Goal: Information Seeking & Learning: Learn about a topic

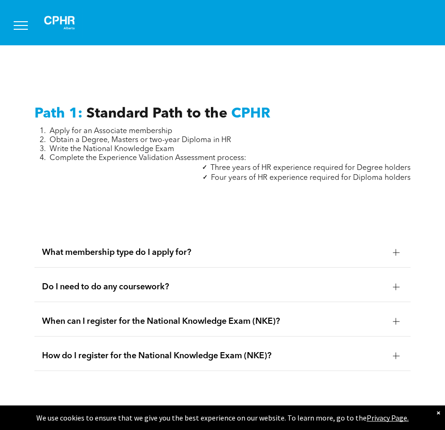
scroll to position [1133, 0]
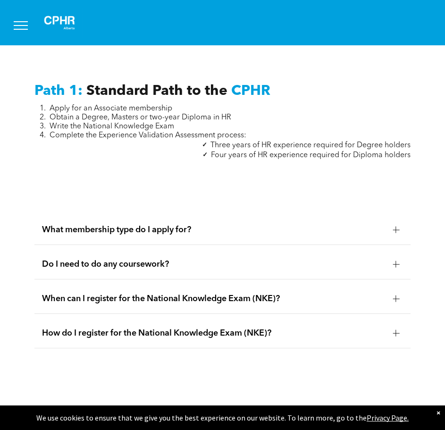
click at [111, 225] on span "What membership type do I apply for?" at bounding box center [214, 230] width 344 height 10
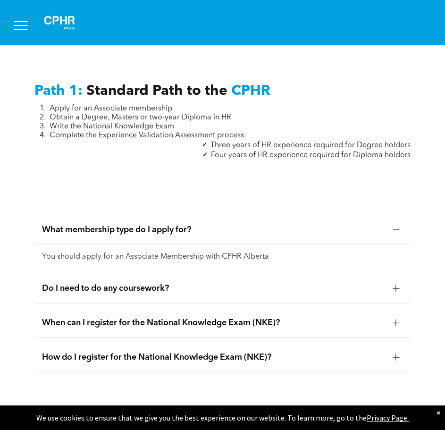
click at [167, 283] on span "Do I need to do any coursework?" at bounding box center [214, 288] width 344 height 10
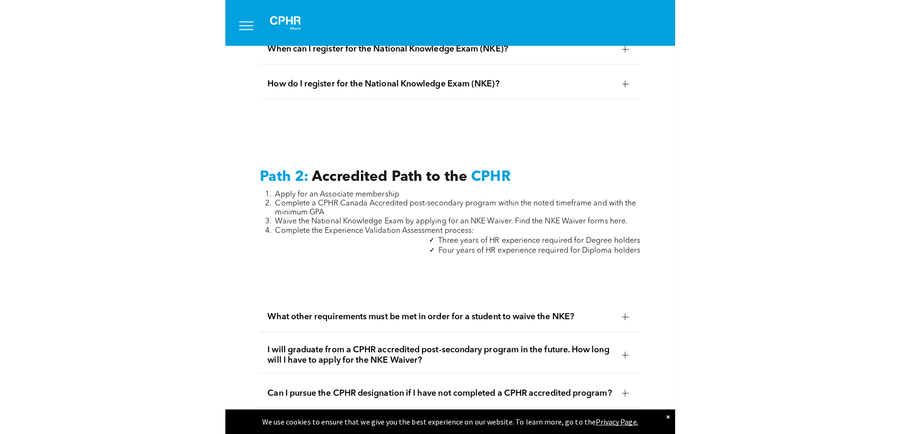
scroll to position [1605, 0]
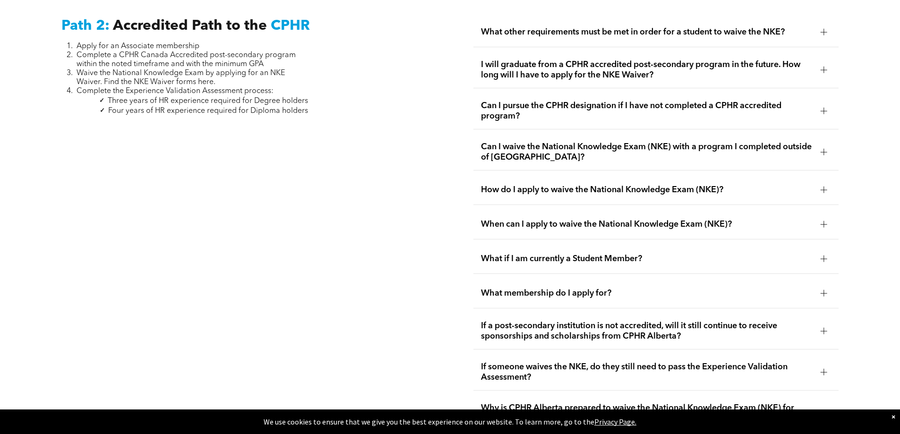
click at [445, 175] on div "How do I apply to waive the National Knowledge Exam (NKE)?" at bounding box center [655, 190] width 365 height 30
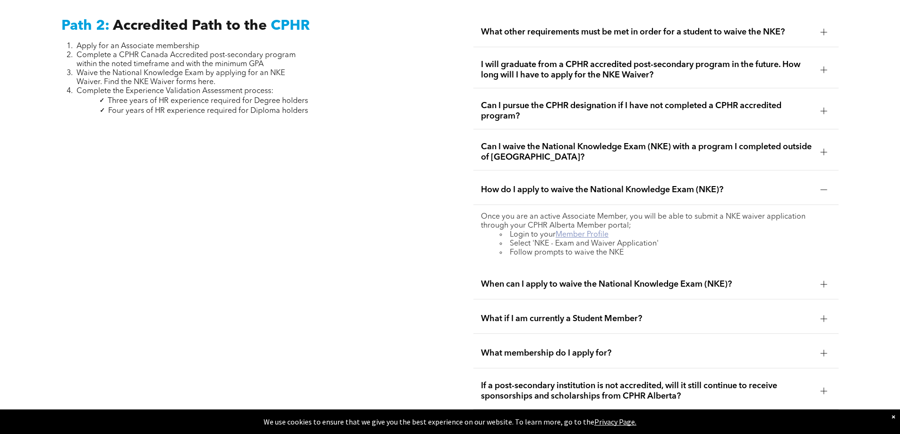
click at [445, 231] on link "Member Profile" at bounding box center [581, 235] width 53 height 8
click at [445, 279] on span "When can I apply to waive the National Knowledge Exam (NKE)?" at bounding box center [647, 284] width 332 height 10
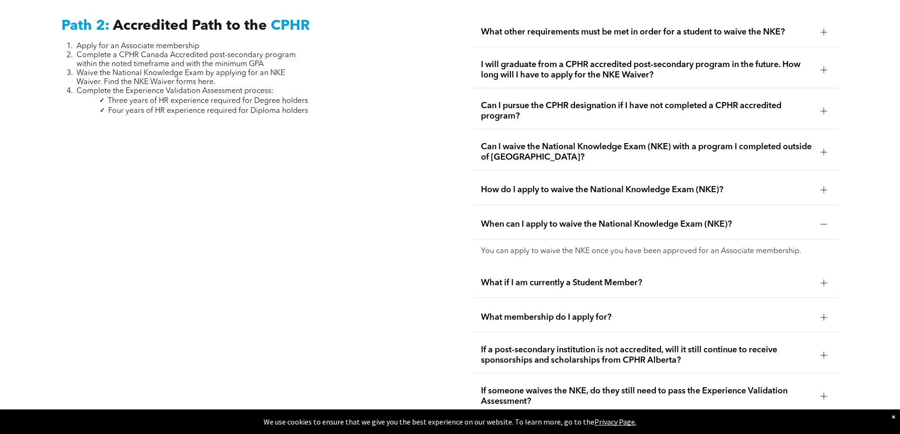
click at [445, 278] on span "What if I am currently a Student Member?" at bounding box center [647, 283] width 332 height 10
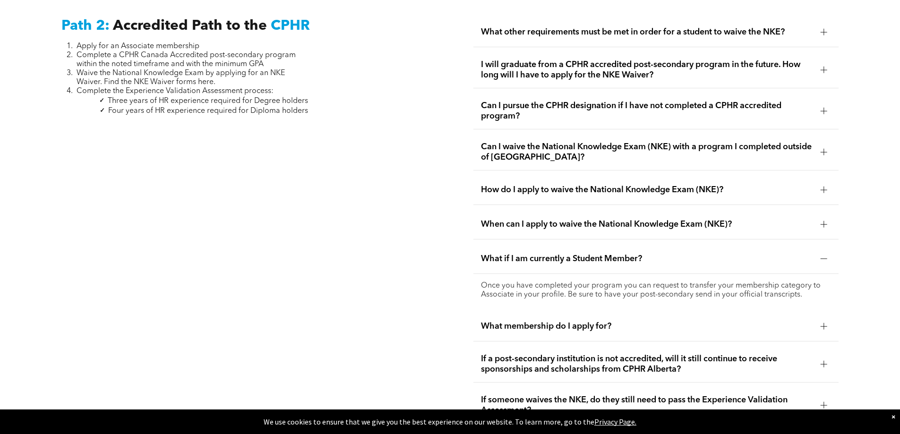
click at [445, 219] on span "When can I apply to waive the National Knowledge Exam (NKE)?" at bounding box center [647, 224] width 332 height 10
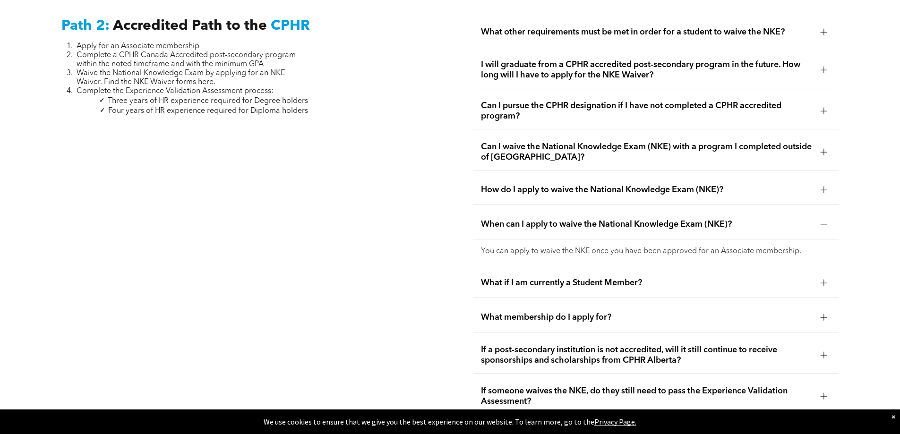
click at [445, 278] on span "What if I am currently a Student Member?" at bounding box center [647, 283] width 332 height 10
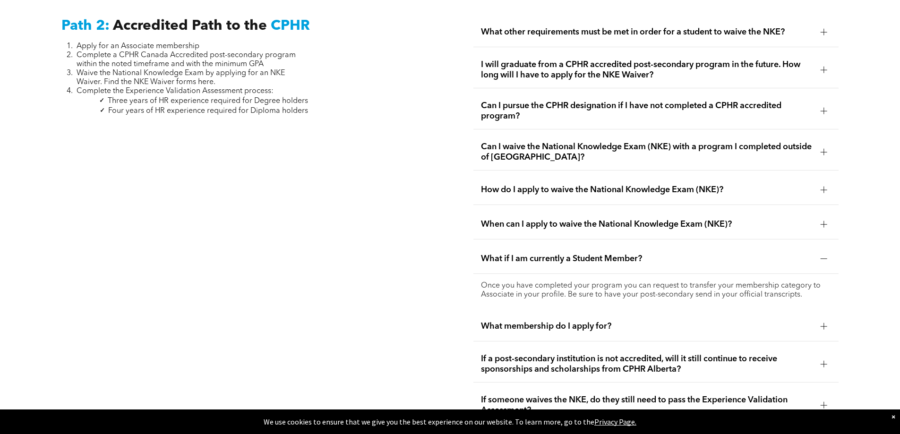
click at [445, 321] on span "What membership do I apply for?" at bounding box center [647, 326] width 332 height 10
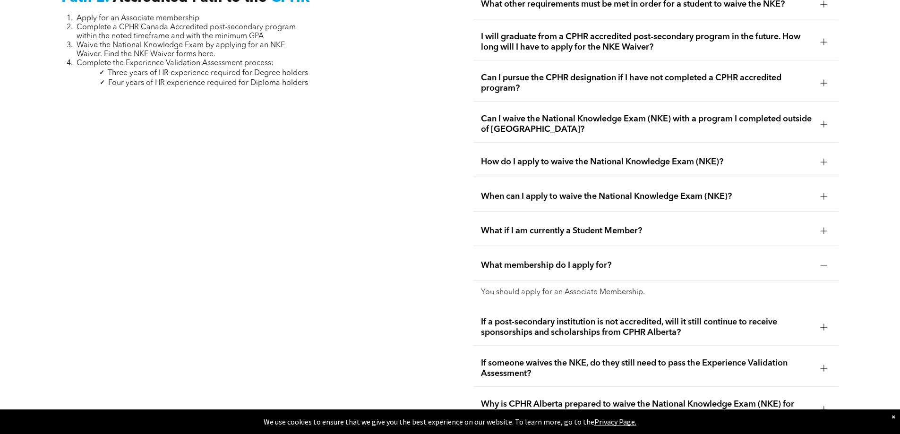
scroll to position [1700, 0]
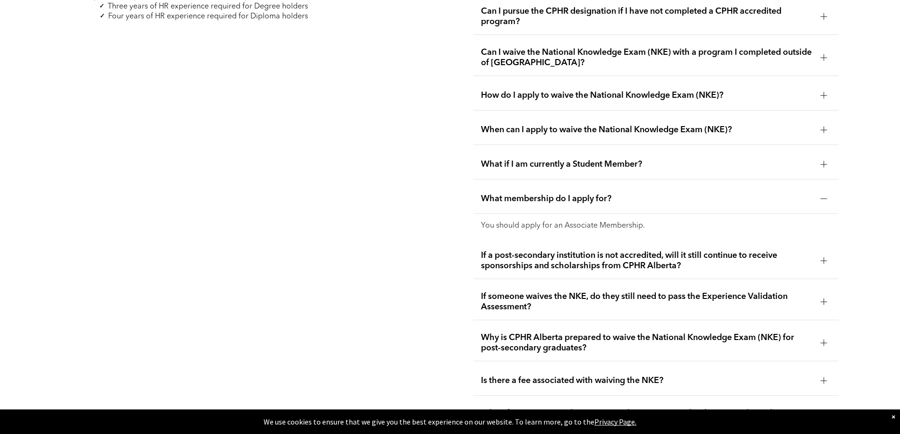
click at [445, 252] on span "If a post-secondary institution is not accredited, will it still continue to re…" at bounding box center [647, 260] width 332 height 21
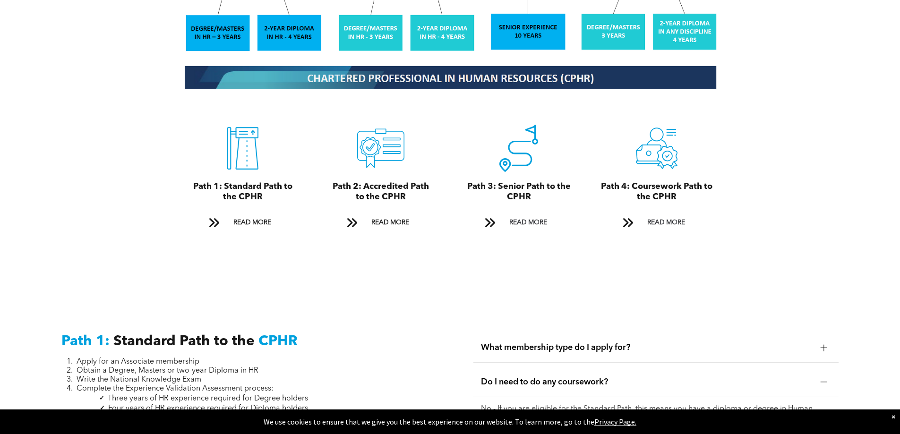
scroll to position [1039, 0]
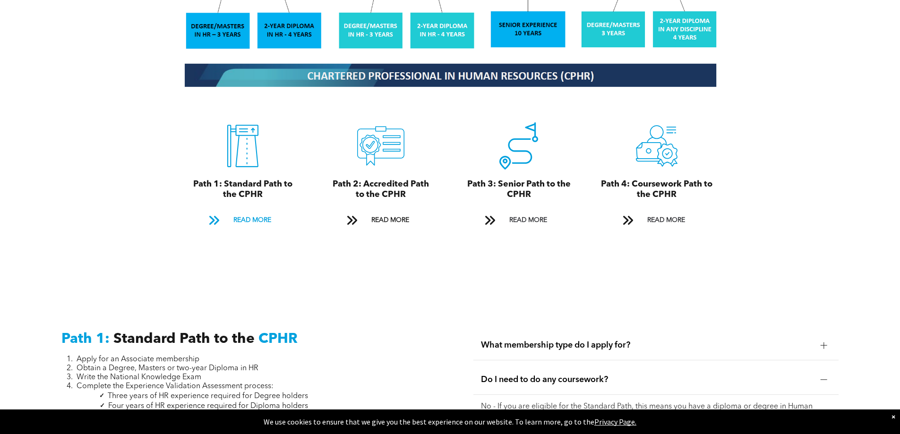
click at [230, 212] on span "READ MORE" at bounding box center [252, 220] width 44 height 17
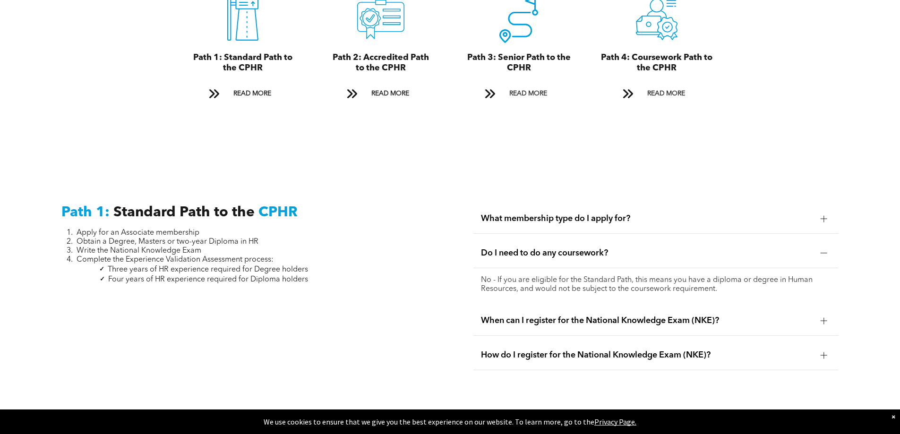
scroll to position [1031, 0]
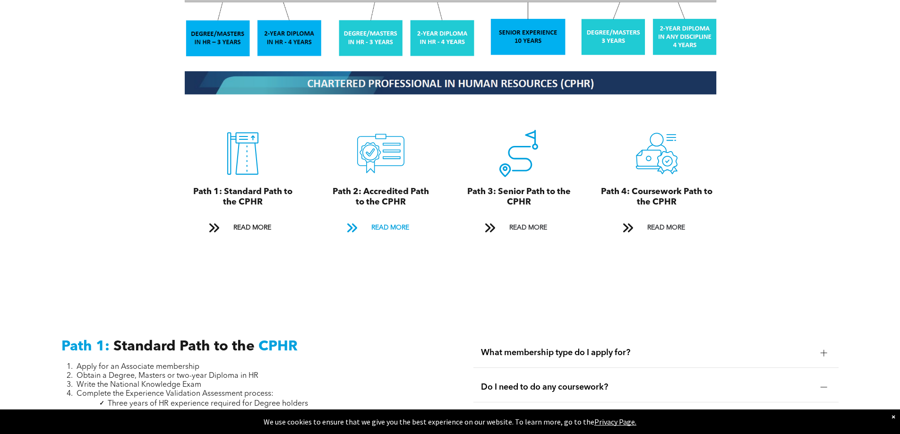
click at [371, 219] on span "READ MORE" at bounding box center [390, 227] width 44 height 17
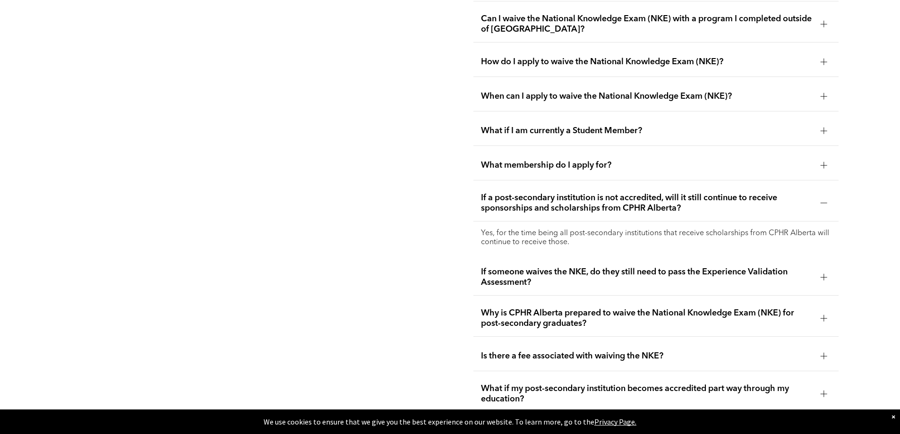
scroll to position [1757, 0]
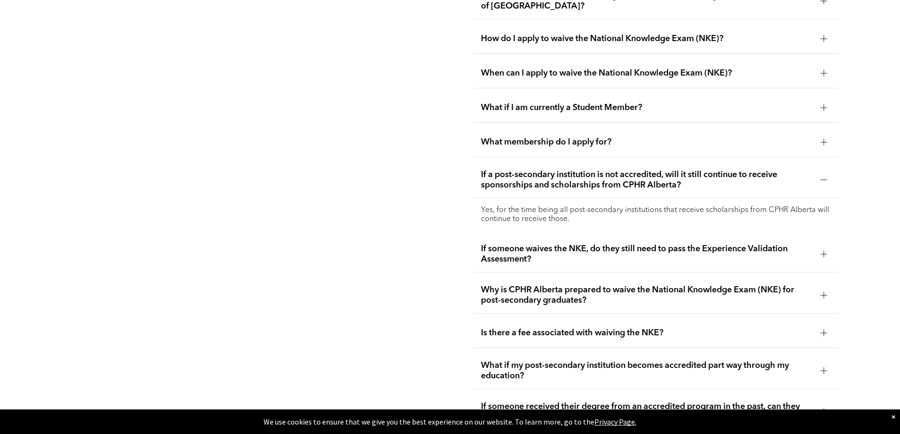
click at [445, 244] on span "If someone waives the NKE, do they still need to pass the Experience Validation…" at bounding box center [647, 254] width 332 height 21
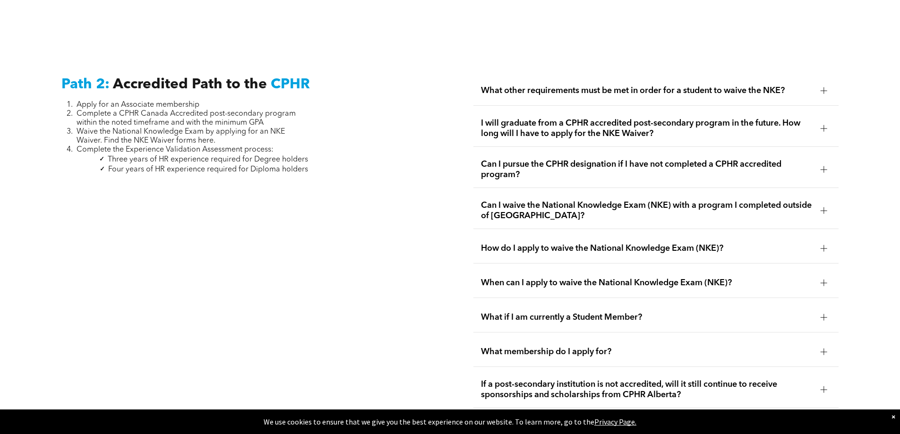
scroll to position [1568, 0]
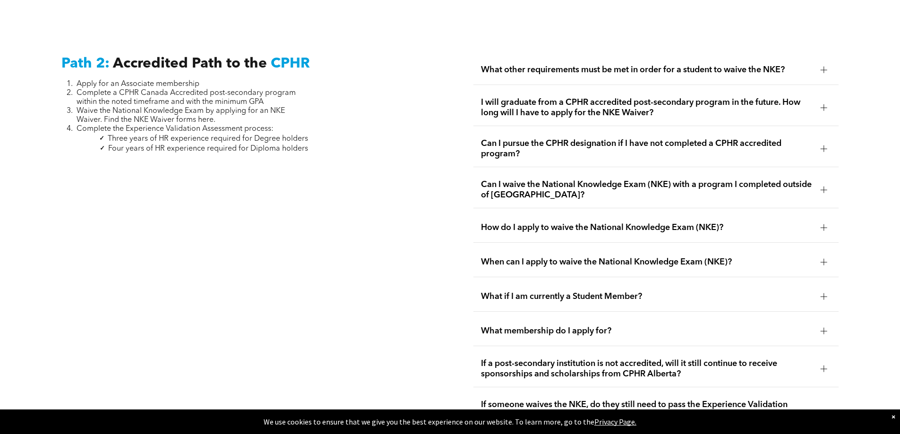
click at [201, 110] on span "Waive the National Knowledge Exam by applying for an NKE Waiver. Find the NKE W…" at bounding box center [180, 115] width 208 height 17
drag, startPoint x: 226, startPoint y: 110, endPoint x: 139, endPoint y: 97, distance: 87.7
click at [139, 107] on li "Waive the National Knowledge Exam by applying for an NKE Waiver. Find the NKE W…" at bounding box center [191, 116] width 231 height 18
click at [139, 107] on span "Waive the National Knowledge Exam by applying for an NKE Waiver. Find the NKE W…" at bounding box center [180, 115] width 208 height 17
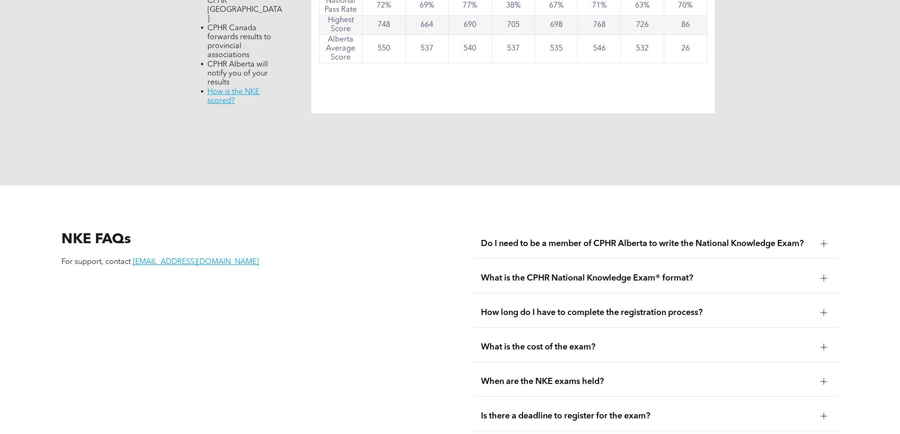
scroll to position [1133, 0]
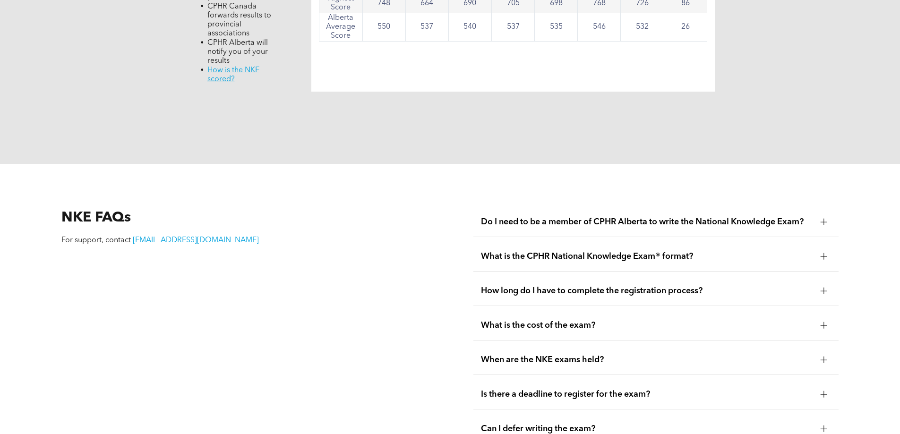
click at [586, 207] on div "Do I need to be a member of CPHR Alberta to write the National Knowledge Exam?" at bounding box center [655, 222] width 365 height 30
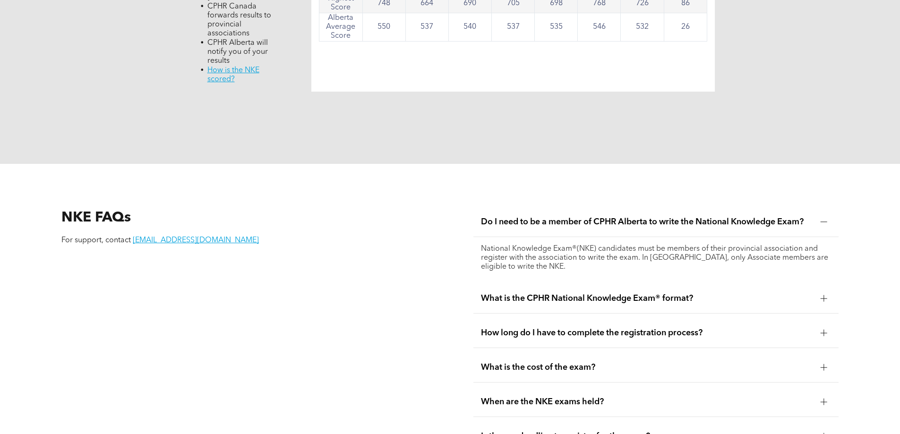
click at [586, 207] on div "Do I need to be a member of CPHR Alberta to write the National Knowledge Exam?" at bounding box center [655, 222] width 365 height 30
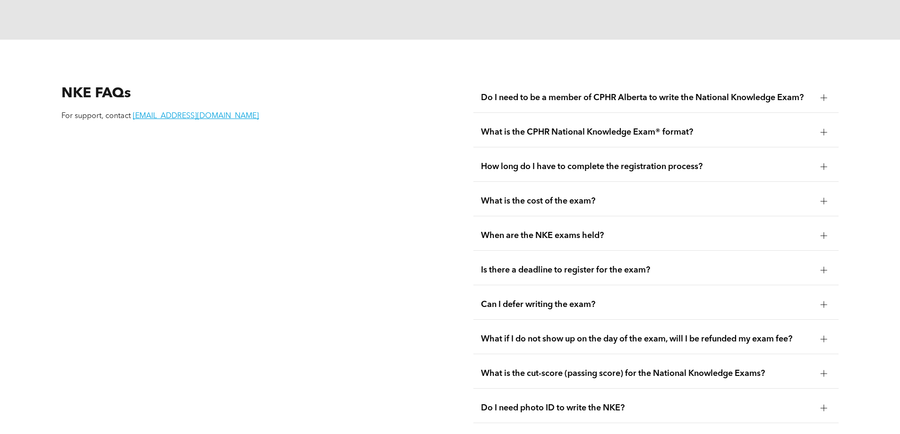
scroll to position [1322, 0]
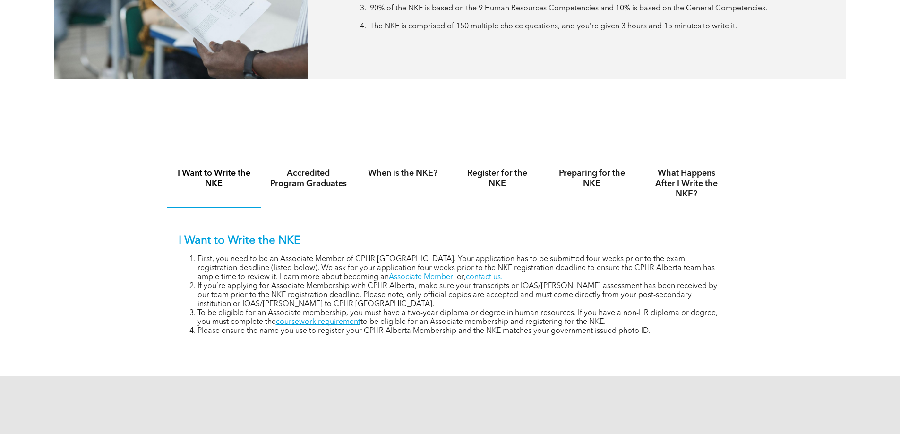
scroll to position [567, 0]
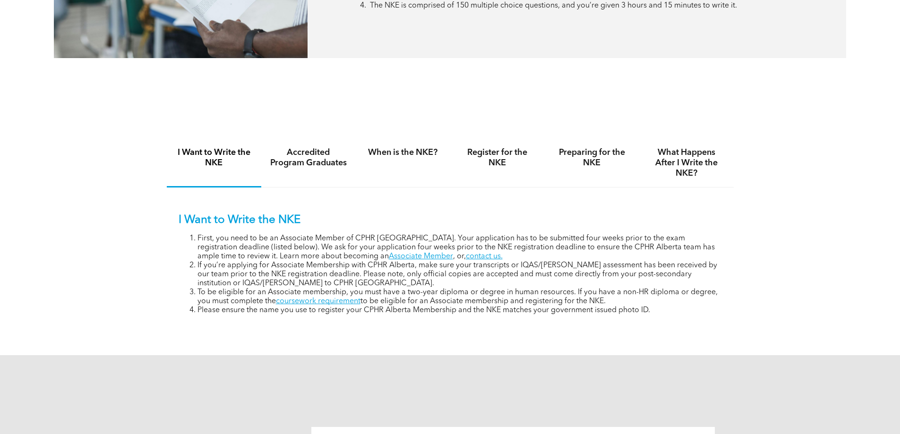
drag, startPoint x: 304, startPoint y: 130, endPoint x: 305, endPoint y: 139, distance: 9.5
click at [304, 132] on div "I Want to Write the NKE Accredited Program Graduates When is the NKE? Register …" at bounding box center [450, 233] width 567 height 224
click at [306, 151] on h4 "Accredited Program Graduates" at bounding box center [308, 157] width 77 height 21
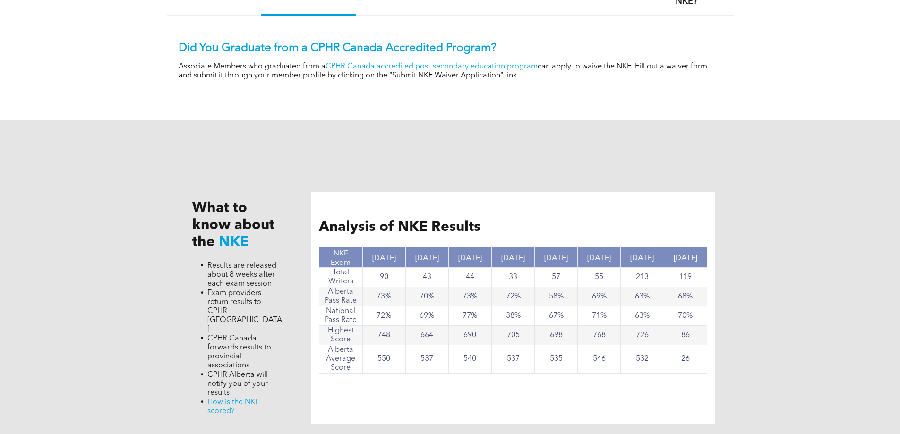
scroll to position [661, 0]
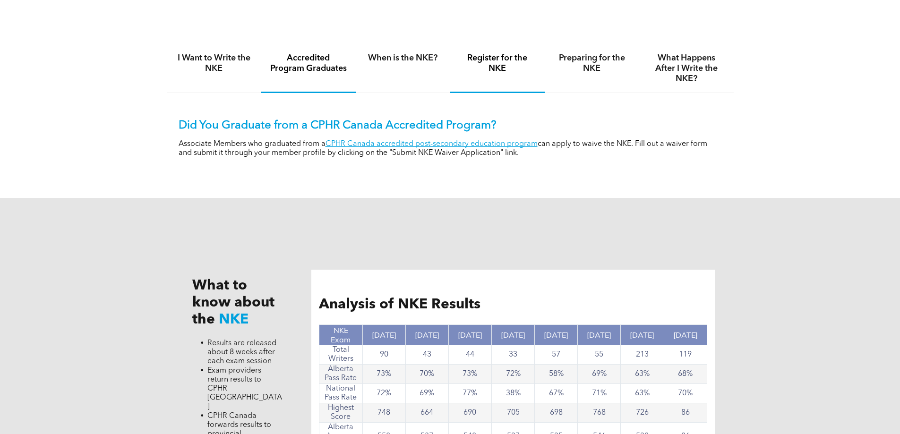
click at [489, 44] on div "Register for the NKE" at bounding box center [497, 68] width 94 height 49
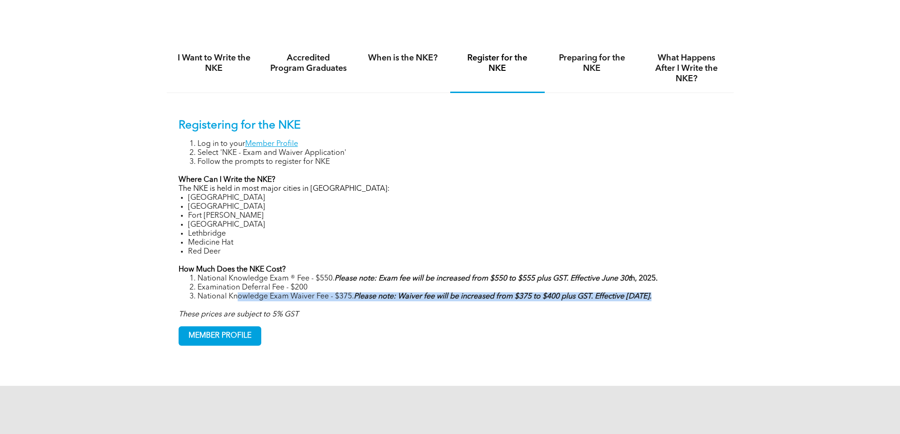
drag, startPoint x: 237, startPoint y: 296, endPoint x: 298, endPoint y: 301, distance: 61.1
click at [298, 301] on div "Registering for the NKE Log in to your Member Profile Select 'NKE - Exam and Wa…" at bounding box center [449, 219] width 543 height 200
click at [298, 296] on li "National Knowledge Exam Waiver Fee - $375. Please note: Waiver fee will be incr…" at bounding box center [459, 296] width 524 height 9
drag, startPoint x: 355, startPoint y: 297, endPoint x: 537, endPoint y: 299, distance: 182.3
click at [537, 299] on strong "Please note: Waiver fee will be increased from $375 to $400 plus GST. Effective…" at bounding box center [502, 297] width 297 height 8
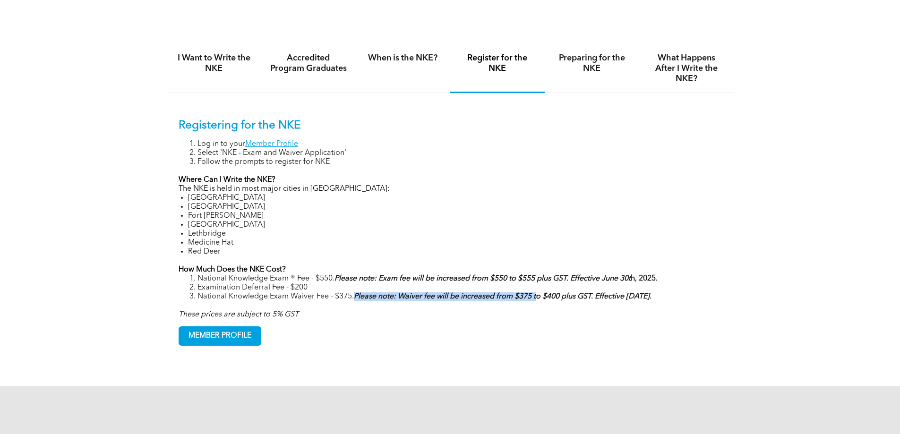
click at [537, 299] on strong "Please note: Waiver fee will be increased from $375 to $400 plus GST. Effective…" at bounding box center [502, 297] width 297 height 8
drag, startPoint x: 598, startPoint y: 297, endPoint x: 380, endPoint y: 295, distance: 218.2
click at [380, 295] on strong "Please note: Waiver fee will be increased from $375 to $400 plus GST. Effective…" at bounding box center [502, 297] width 297 height 8
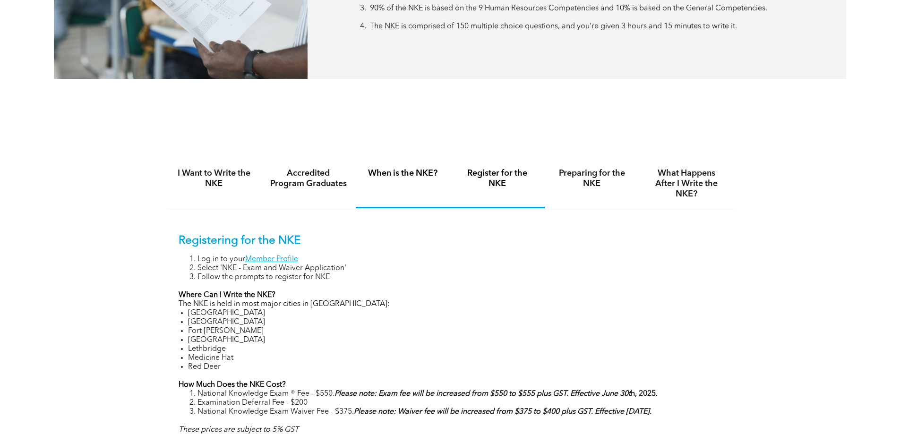
scroll to position [567, 0]
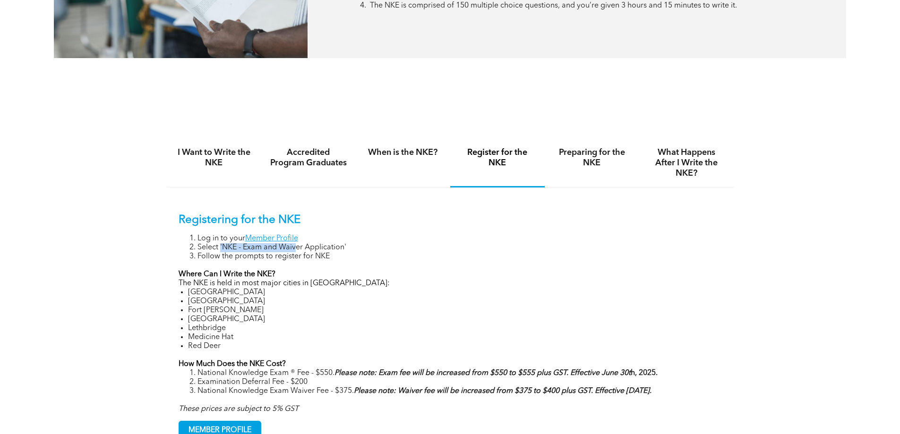
drag, startPoint x: 219, startPoint y: 246, endPoint x: 297, endPoint y: 249, distance: 77.5
click at [297, 249] on li "Select 'NKE - Exam and Waiver Application'" at bounding box center [459, 247] width 524 height 9
drag, startPoint x: 338, startPoint y: 254, endPoint x: 243, endPoint y: 249, distance: 94.6
click at [243, 249] on ol "Log in to your Member Profile Select 'NKE - Exam and Waiver Application' Follow…" at bounding box center [449, 247] width 543 height 27
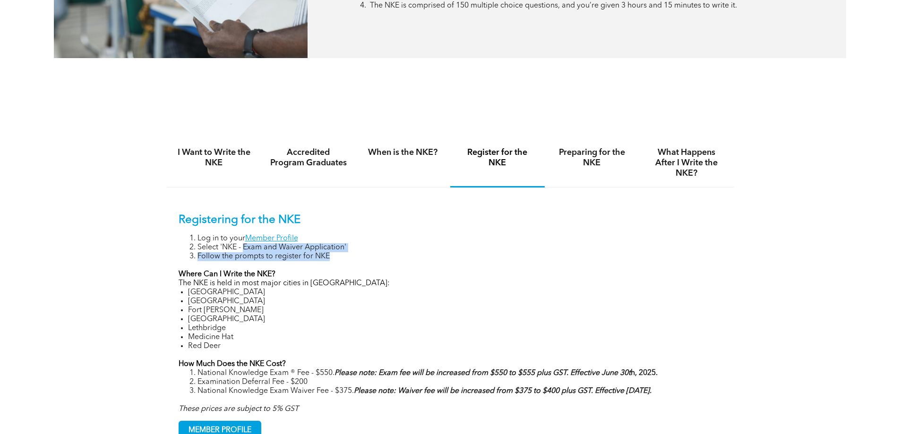
click at [243, 249] on li "Select 'NKE - Exam and Waiver Application'" at bounding box center [459, 247] width 524 height 9
drag, startPoint x: 225, startPoint y: 249, endPoint x: 250, endPoint y: 249, distance: 25.0
click at [250, 249] on li "Select 'NKE - Exam and Waiver Application'" at bounding box center [459, 247] width 524 height 9
click at [438, 167] on div "When is the NKE?" at bounding box center [403, 163] width 94 height 49
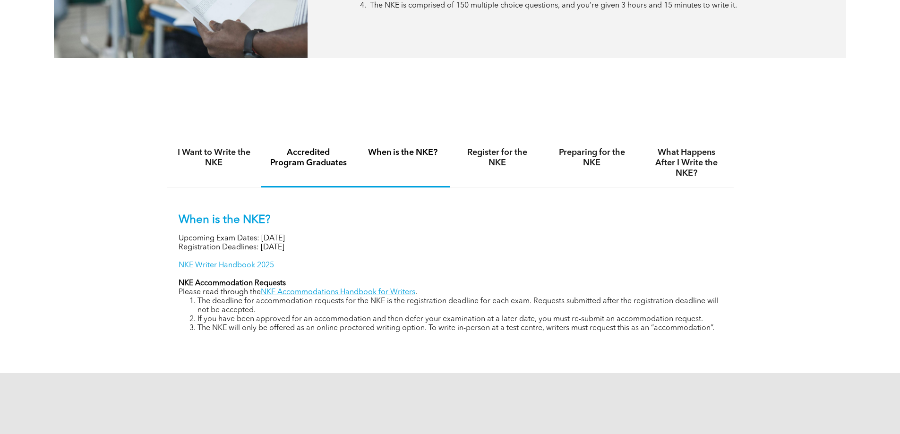
click at [325, 164] on h4 "Accredited Program Graduates" at bounding box center [308, 157] width 77 height 21
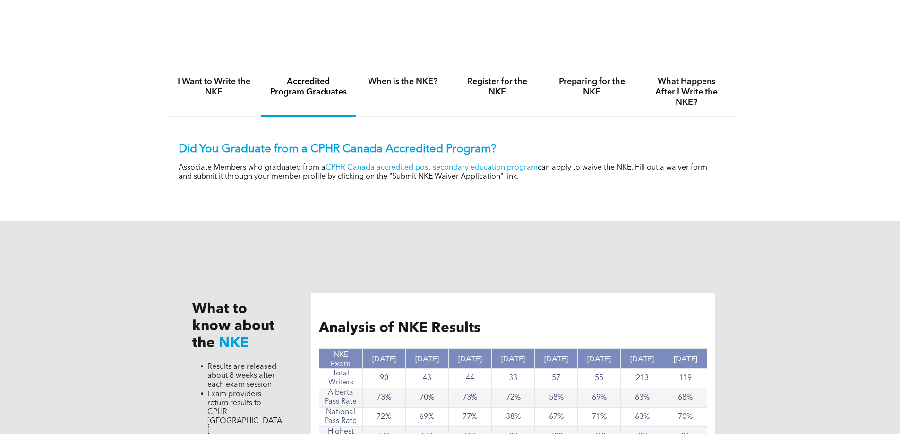
scroll to position [755, 0]
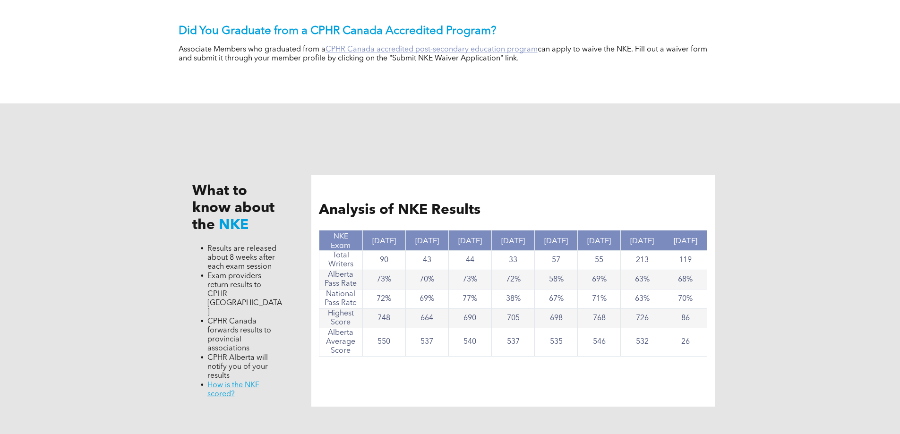
click at [455, 46] on link "CPHR Canada accredited post-secondary education program" at bounding box center [431, 50] width 212 height 8
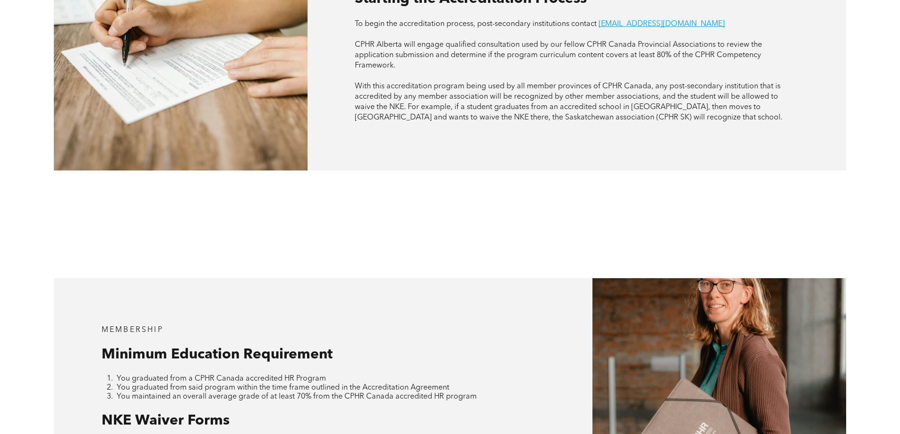
scroll to position [850, 0]
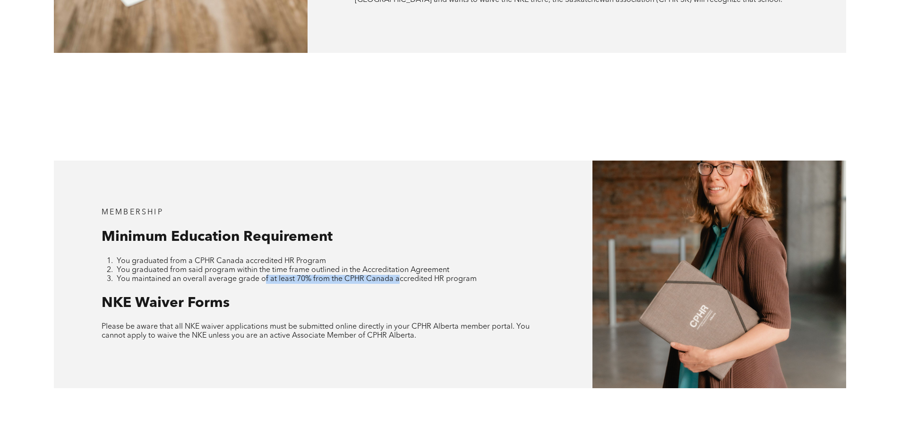
drag, startPoint x: 264, startPoint y: 254, endPoint x: 396, endPoint y: 253, distance: 131.3
click at [396, 275] on span "You maintained an overall average grade of at least 70% from the CPHR Canada ac…" at bounding box center [297, 279] width 360 height 8
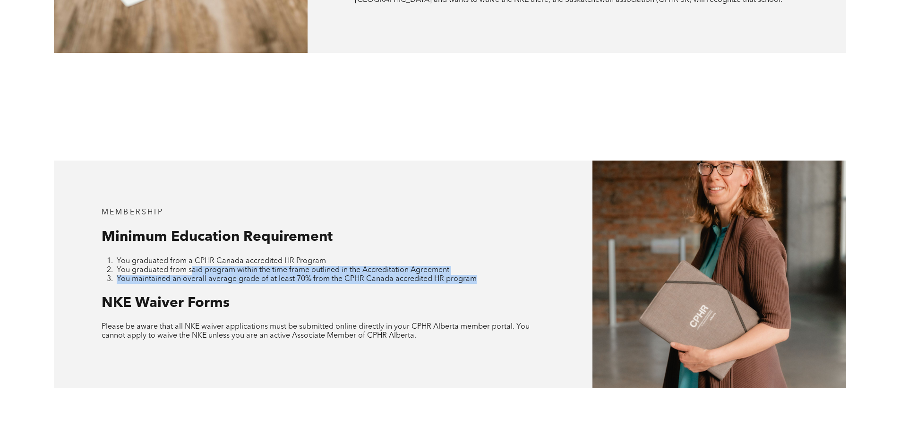
drag, startPoint x: 483, startPoint y: 255, endPoint x: 193, endPoint y: 246, distance: 290.6
click at [193, 257] on ol "You graduated from a CPHR Canada accredited HR Program You graduated from said …" at bounding box center [323, 270] width 443 height 27
click at [193, 266] on span "You graduated from said program within the time frame outlined in the Accredita…" at bounding box center [283, 270] width 332 height 8
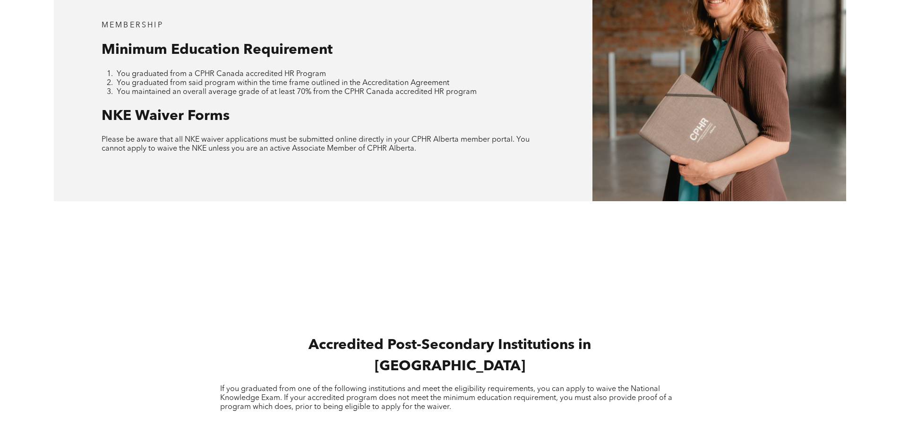
scroll to position [1039, 0]
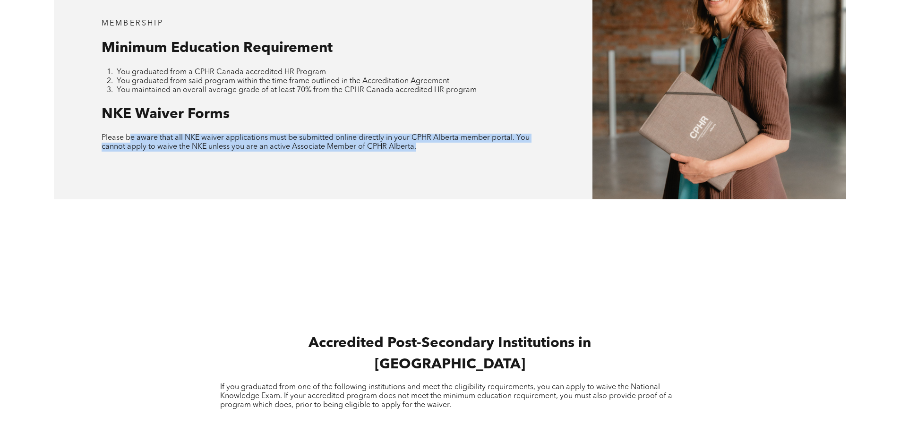
drag, startPoint x: 129, startPoint y: 113, endPoint x: 451, endPoint y: 118, distance: 322.5
click at [451, 134] on p "Please be aware that all NKE waiver applications must be submitted online direc…" at bounding box center [323, 143] width 443 height 18
drag, startPoint x: 451, startPoint y: 118, endPoint x: 201, endPoint y: 116, distance: 250.3
click at [201, 134] on p "Please be aware that all NKE waiver applications must be submitted online direc…" at bounding box center [323, 143] width 443 height 18
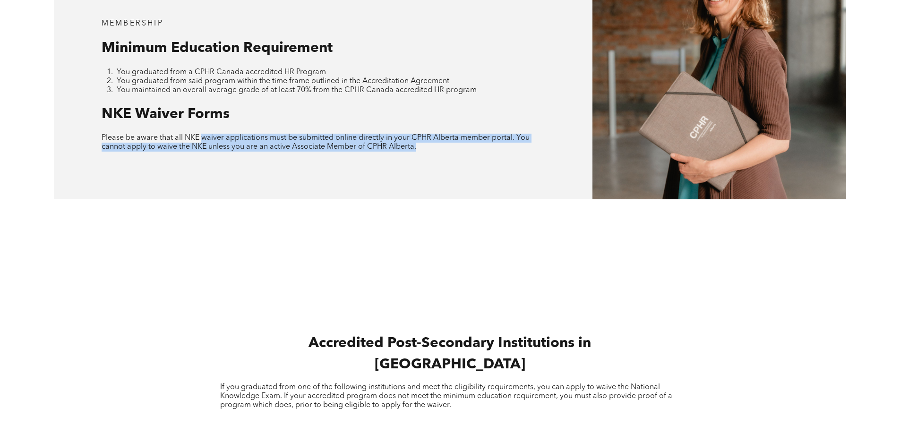
click at [201, 134] on span "Please be aware that all NKE waiver applications must be submitted online direc…" at bounding box center [316, 142] width 428 height 17
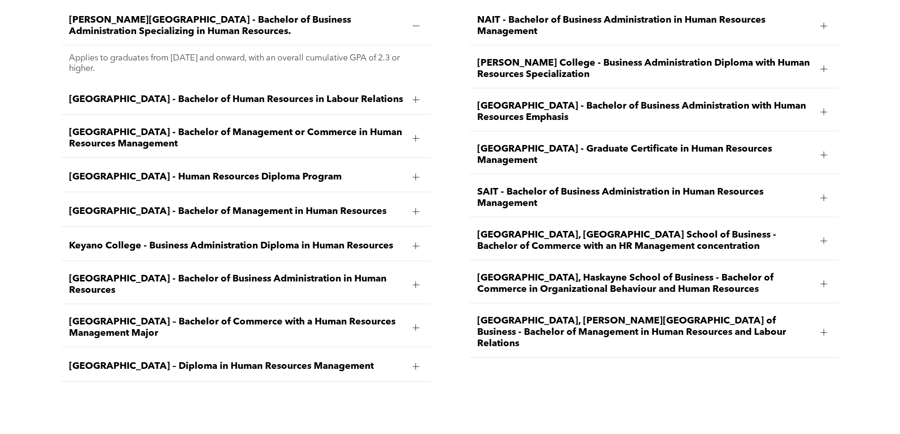
scroll to position [1511, 0]
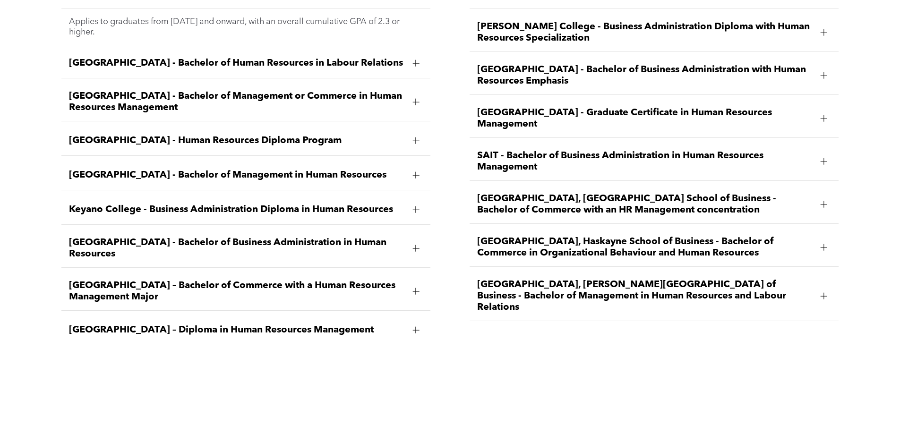
click at [597, 236] on span "[GEOGRAPHIC_DATA], Haskayne School of Business - Bachelor of Commerce in Organi…" at bounding box center [645, 247] width 336 height 23
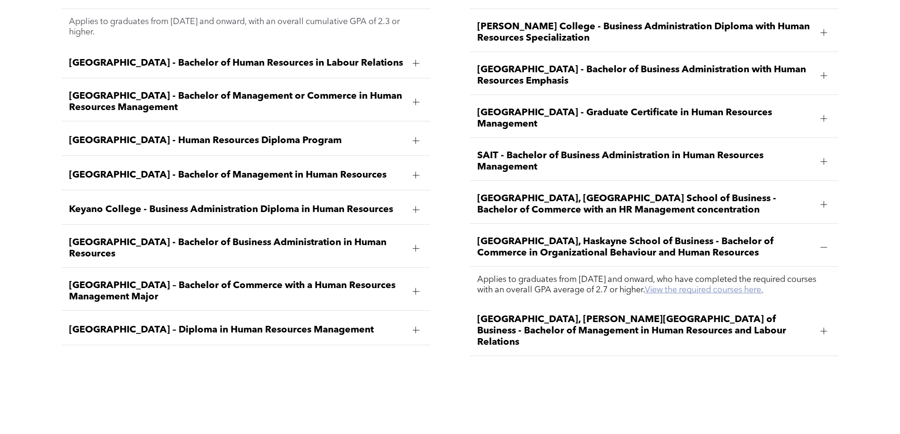
click at [705, 286] on link "View the required courses here." at bounding box center [704, 290] width 119 height 8
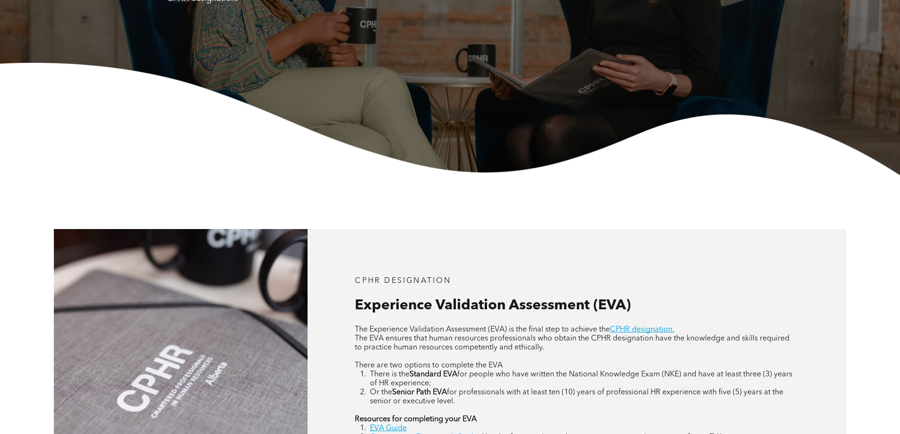
scroll to position [378, 0]
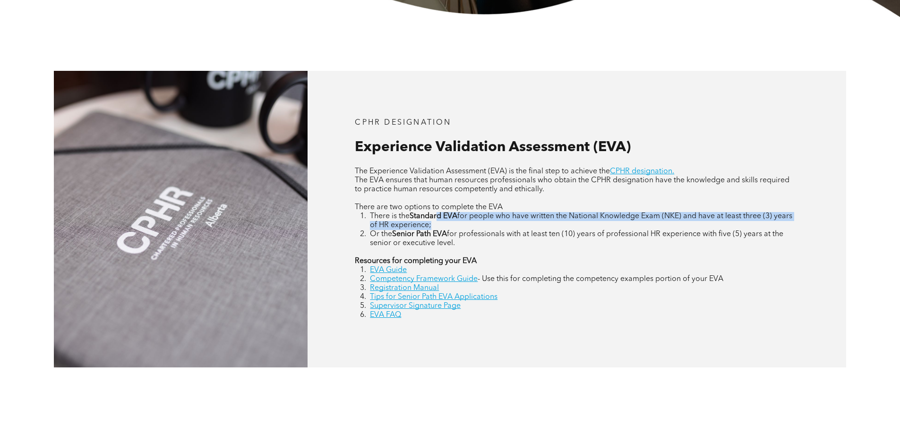
drag, startPoint x: 437, startPoint y: 215, endPoint x: 490, endPoint y: 226, distance: 53.5
click at [490, 226] on li "There is the Standard EVA for people who have written the National Knowledge Ex…" at bounding box center [584, 221] width 428 height 18
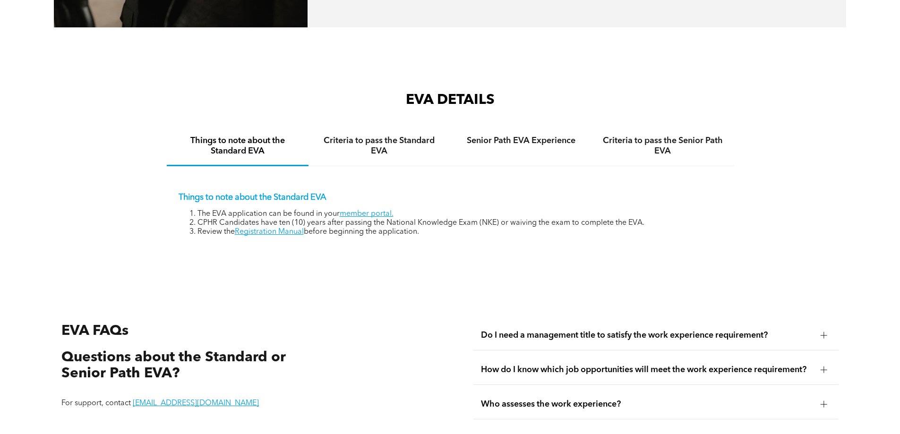
scroll to position [1417, 0]
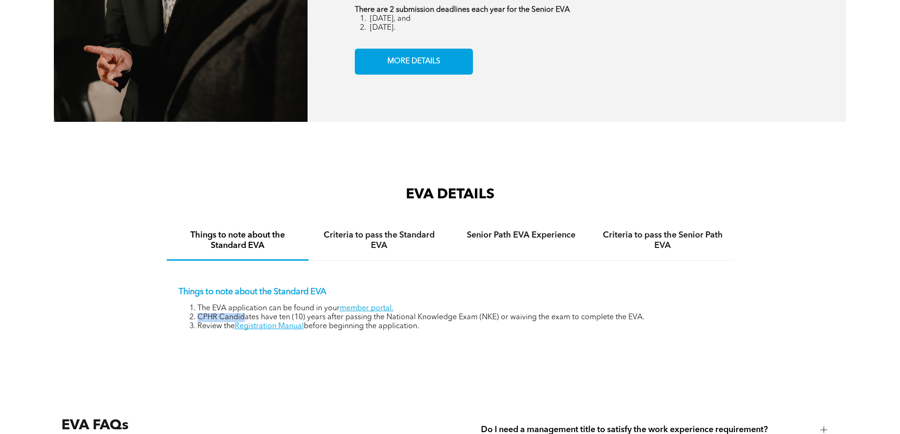
drag, startPoint x: 197, startPoint y: 310, endPoint x: 243, endPoint y: 309, distance: 45.3
click at [243, 313] on li "CPHR Candidates have ten (10) years after passing the National Knowledge Exam (…" at bounding box center [459, 317] width 524 height 9
drag, startPoint x: 265, startPoint y: 308, endPoint x: 318, endPoint y: 306, distance: 52.4
click at [318, 313] on li "CPHR Candidates have ten (10) years after passing the National Knowledge Exam (…" at bounding box center [459, 317] width 524 height 9
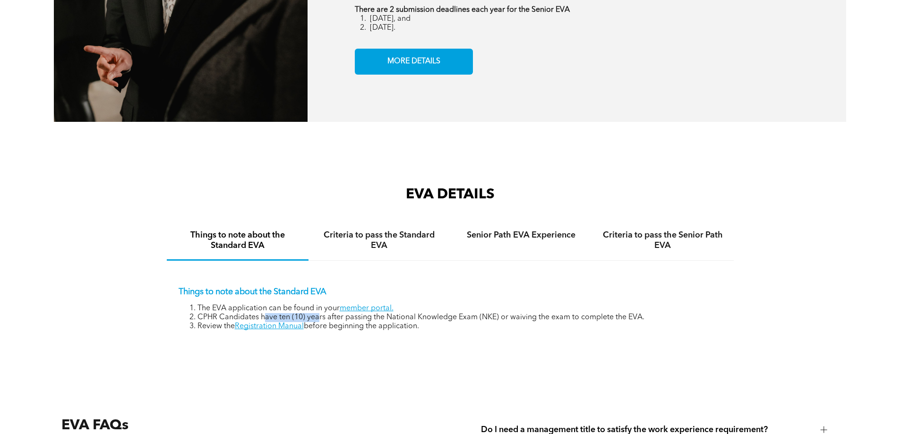
click at [318, 313] on li "CPHR Candidates have ten (10) years after passing the National Knowledge Exam (…" at bounding box center [459, 317] width 524 height 9
drag, startPoint x: 492, startPoint y: 311, endPoint x: 597, endPoint y: 311, distance: 105.3
click at [597, 313] on li "CPHR Candidates have ten (10) years after passing the National Knowledge Exam (…" at bounding box center [459, 317] width 524 height 9
drag, startPoint x: 628, startPoint y: 310, endPoint x: 502, endPoint y: 310, distance: 126.1
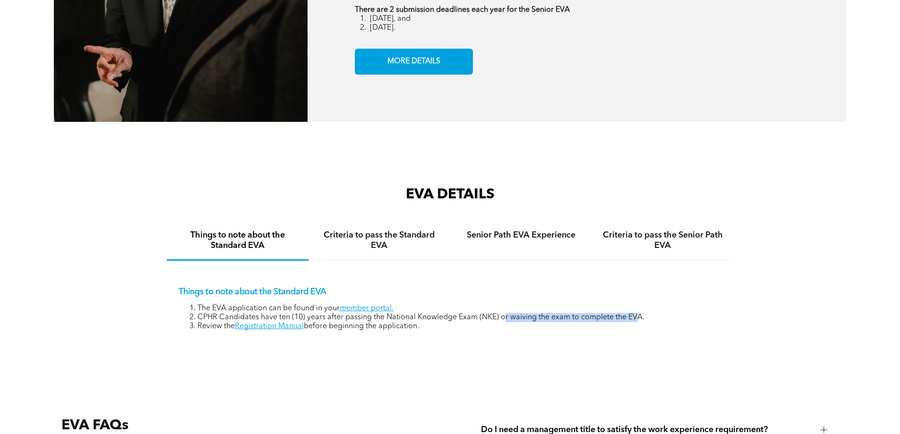
click at [502, 313] on li "CPHR Candidates have ten (10) years after passing the National Knowledge Exam (…" at bounding box center [459, 317] width 524 height 9
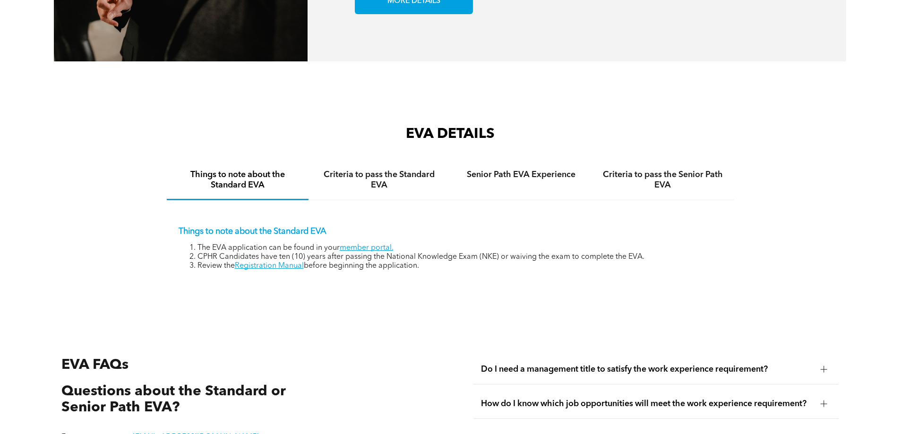
scroll to position [1511, 0]
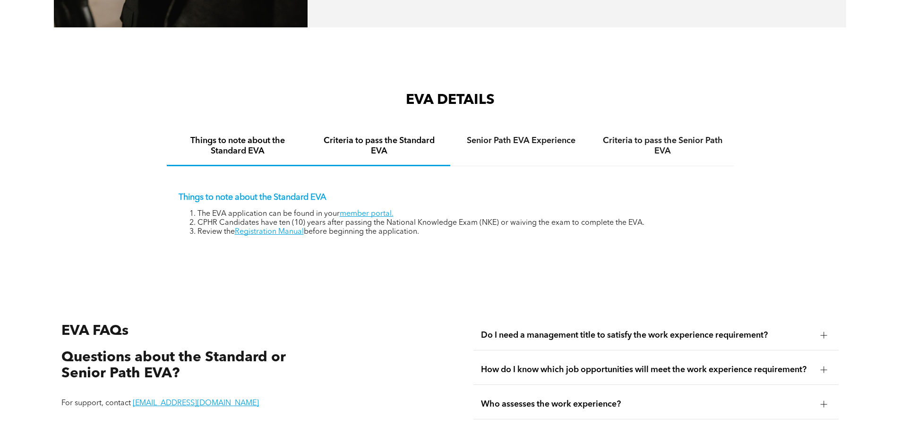
click at [399, 154] on div "Criteria to pass the Standard EVA" at bounding box center [379, 146] width 142 height 39
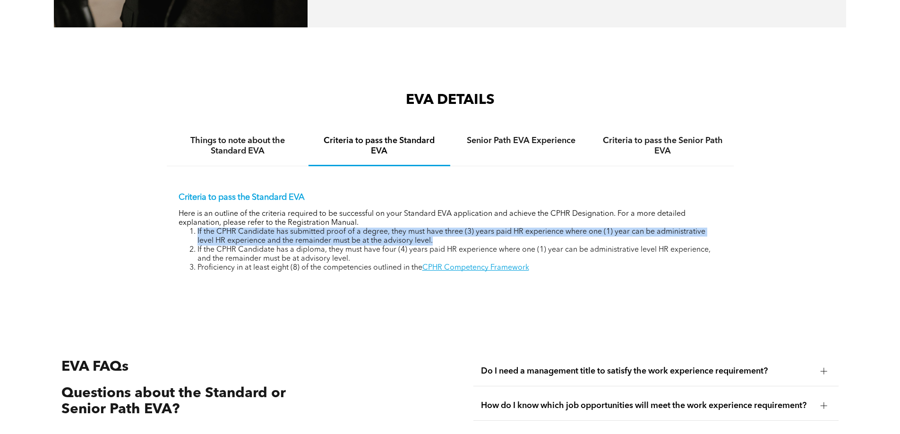
drag, startPoint x: 194, startPoint y: 220, endPoint x: 443, endPoint y: 234, distance: 249.7
click at [443, 234] on li "If the CPHR Candidate has submitted proof of a degree, they must have three (3)…" at bounding box center [459, 237] width 524 height 18
click at [443, 233] on li "If the CPHR Candidate has submitted proof of a degree, they must have three (3)…" at bounding box center [459, 237] width 524 height 18
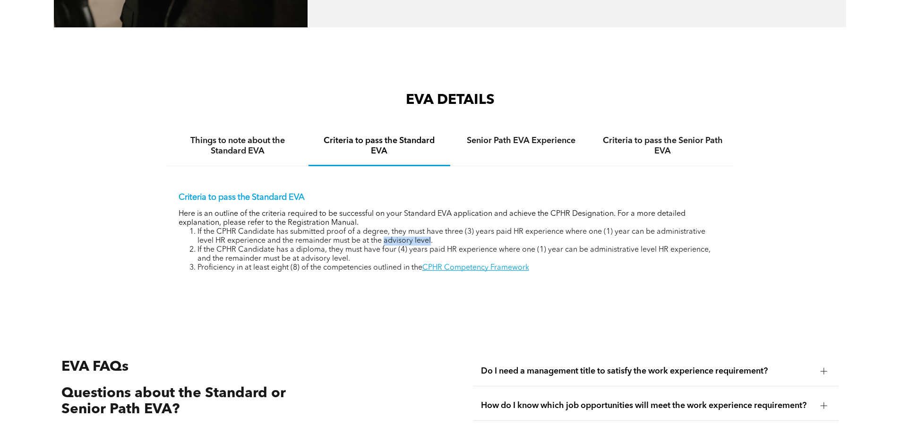
drag, startPoint x: 384, startPoint y: 231, endPoint x: 431, endPoint y: 231, distance: 46.3
click at [431, 231] on li "If the CPHR Candidate has submitted proof of a degree, they must have three (3)…" at bounding box center [459, 237] width 524 height 18
click at [502, 264] on link "CPHR Competency Framework" at bounding box center [475, 268] width 107 height 8
